Goal: Task Accomplishment & Management: Manage account settings

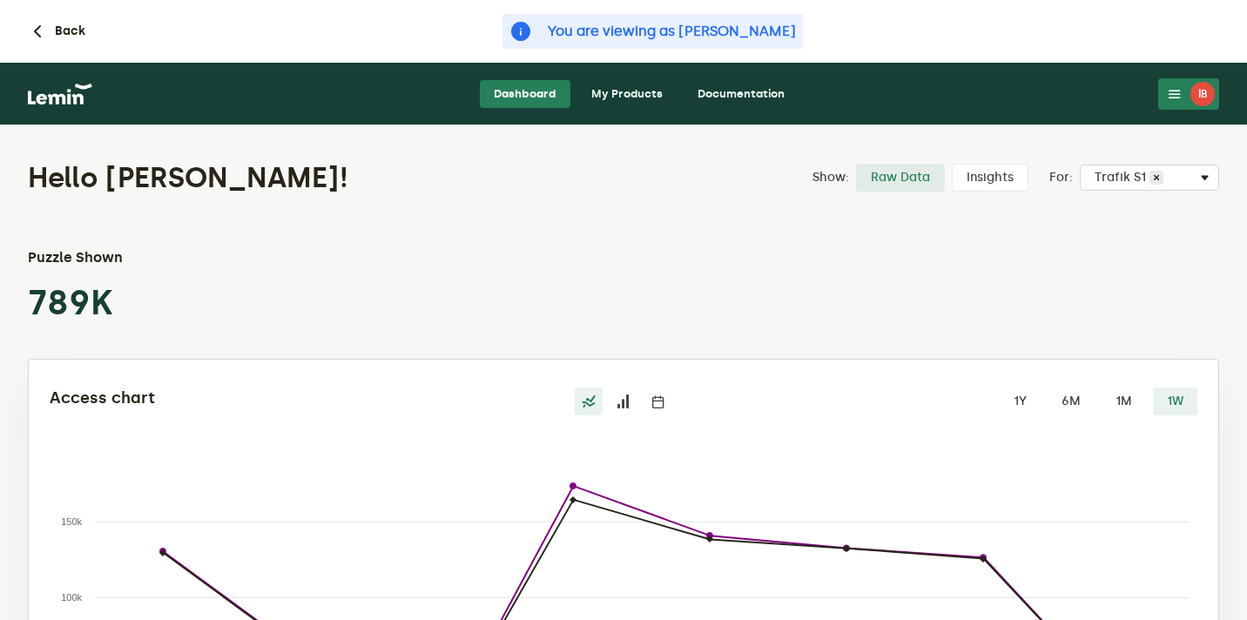
click at [632, 96] on link "My Products" at bounding box center [626, 94] width 99 height 28
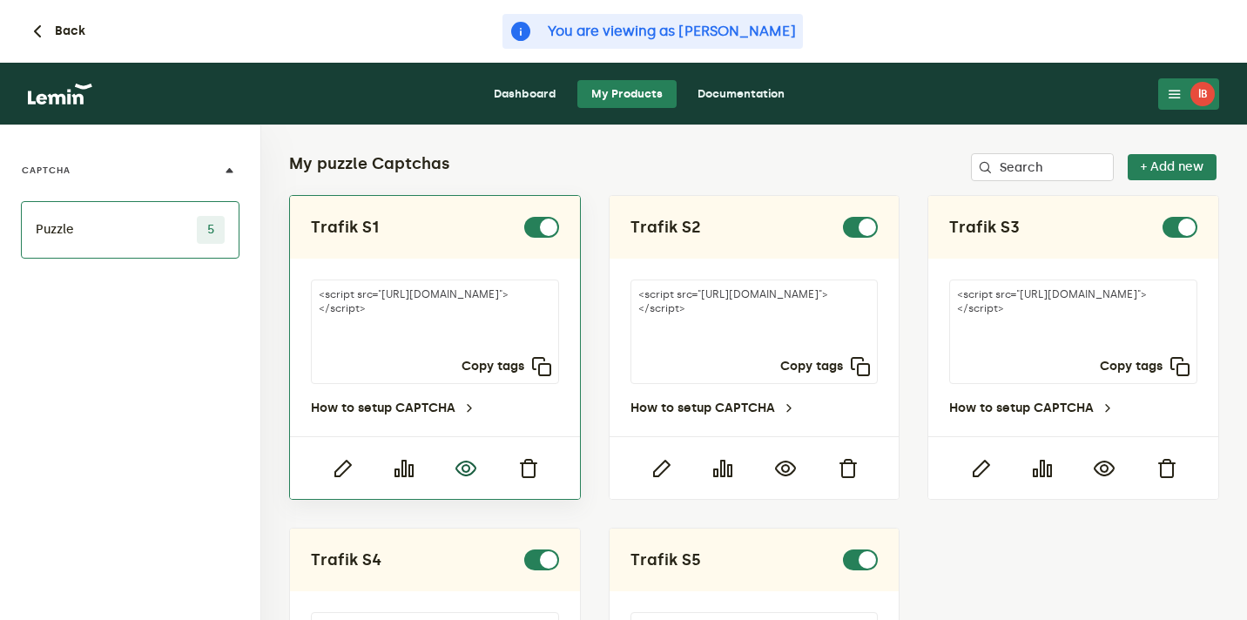
click at [464, 458] on icon "button" at bounding box center [465, 468] width 21 height 21
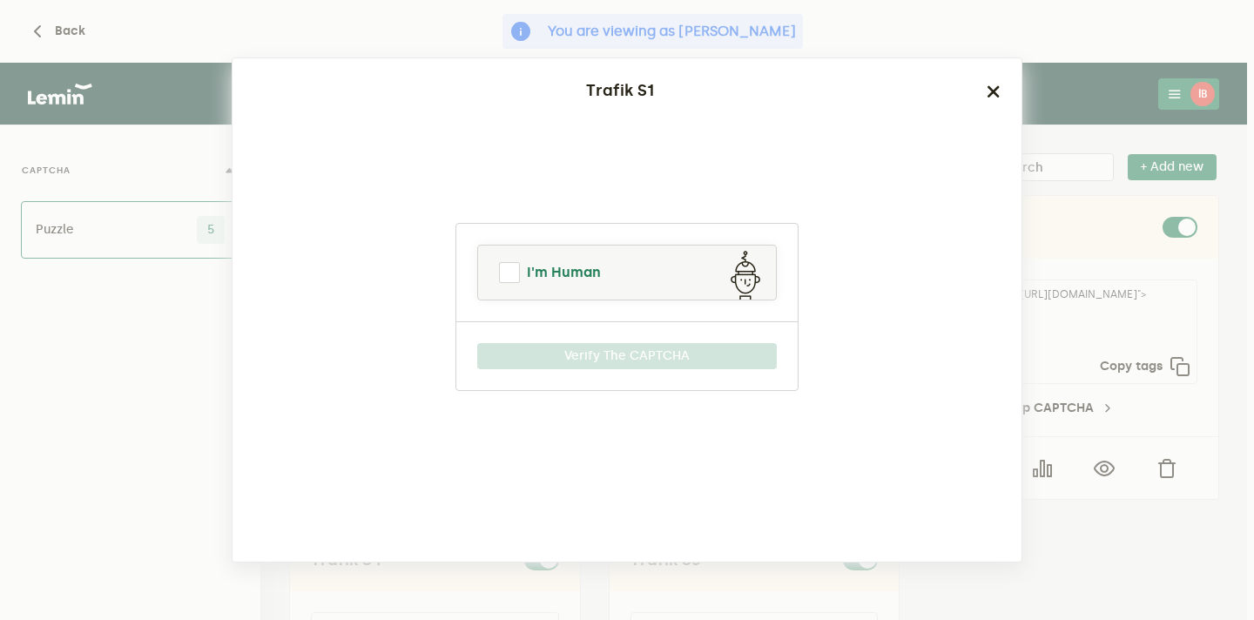
click at [637, 256] on link "I'm Human" at bounding box center [627, 273] width 298 height 42
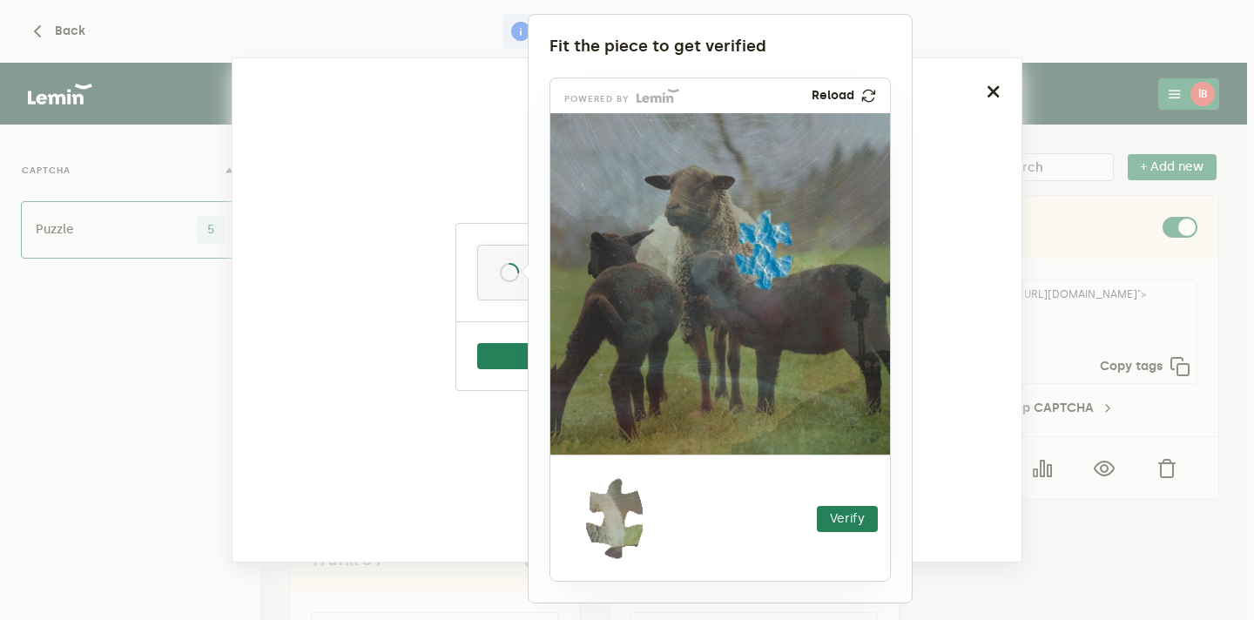
click at [1086, 116] on div at bounding box center [627, 310] width 1254 height 620
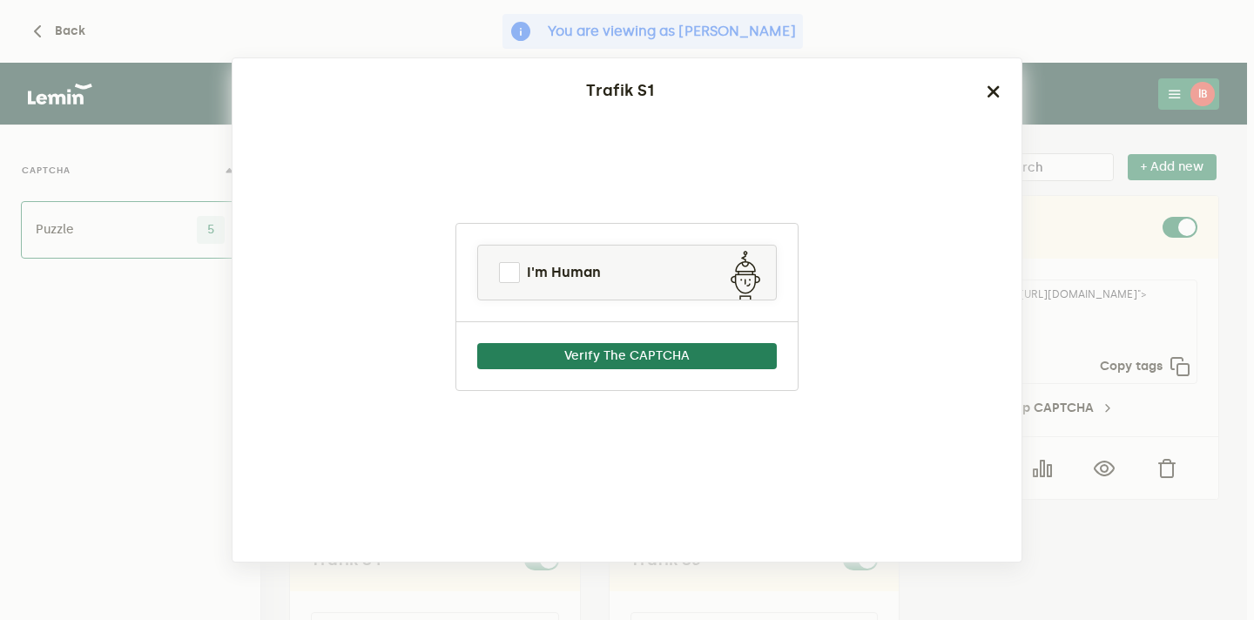
click at [1086, 116] on ngb-modal-window "Trafik S1 I'm Human Verify The CAPTCHA" at bounding box center [627, 310] width 1254 height 620
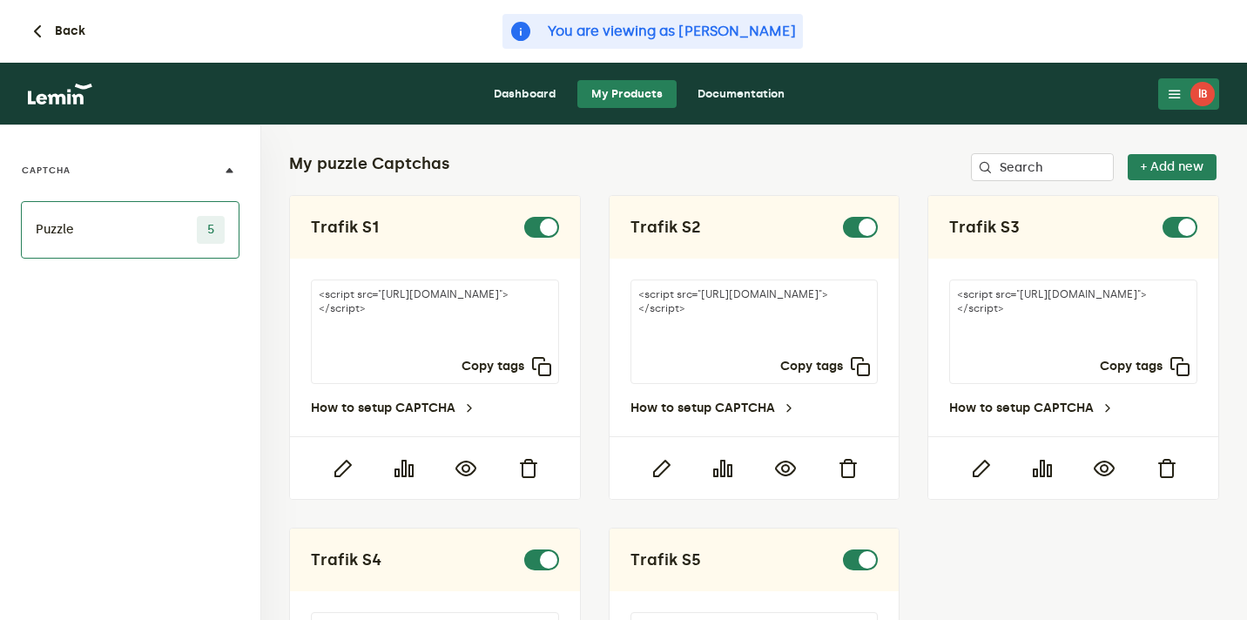
click at [1205, 92] on div "İB" at bounding box center [1202, 94] width 24 height 24
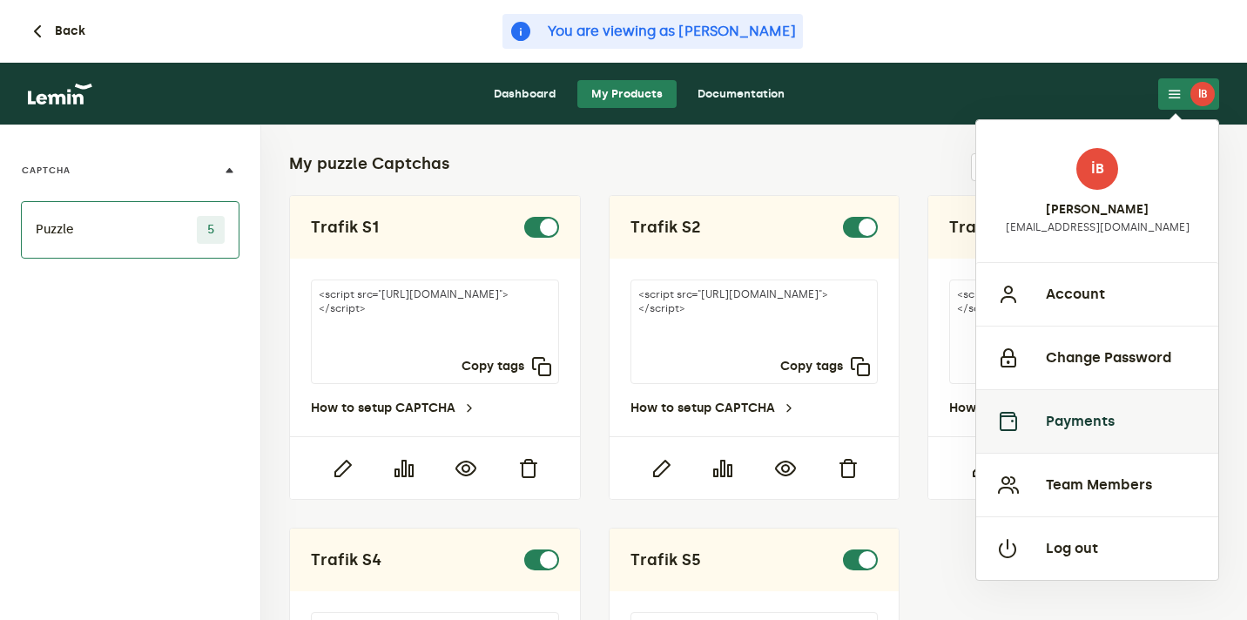
click at [1053, 415] on button "Payments" at bounding box center [1097, 421] width 242 height 64
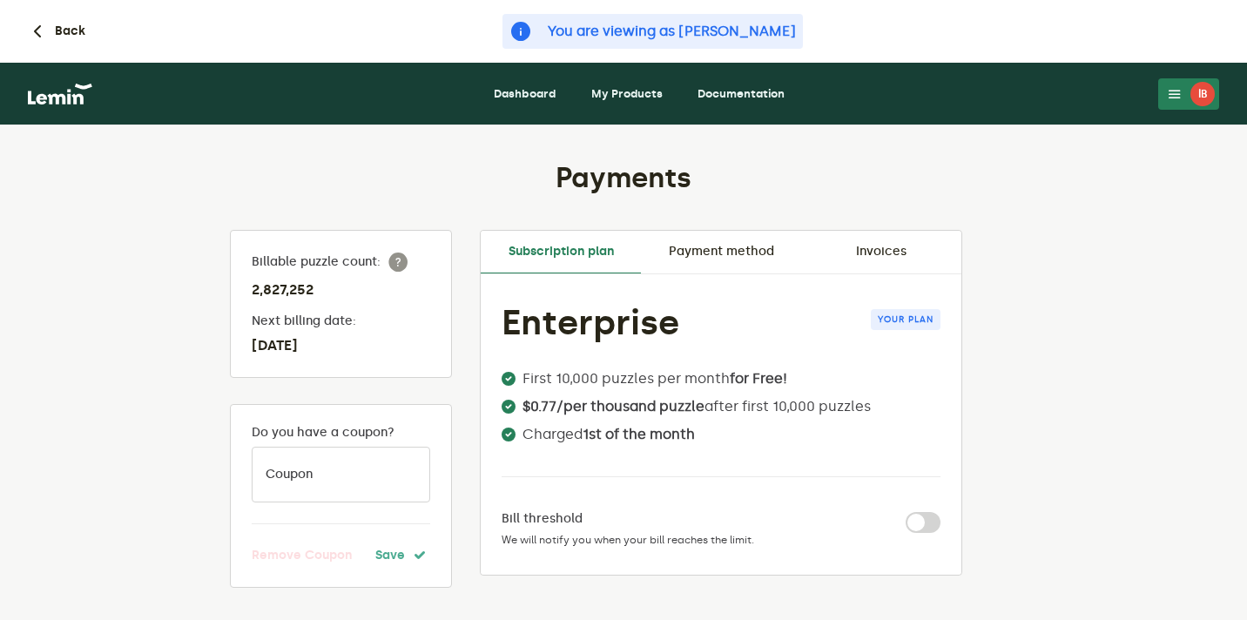
click at [877, 247] on link "Invoices" at bounding box center [881, 252] width 160 height 42
